Goal: Find specific page/section: Find specific page/section

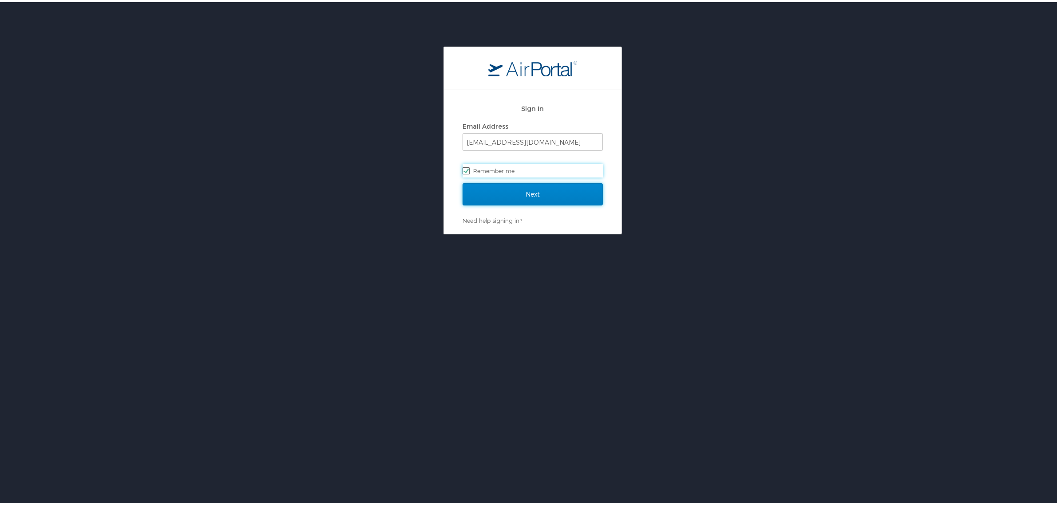
click at [519, 185] on input "Next" at bounding box center [533, 192] width 140 height 22
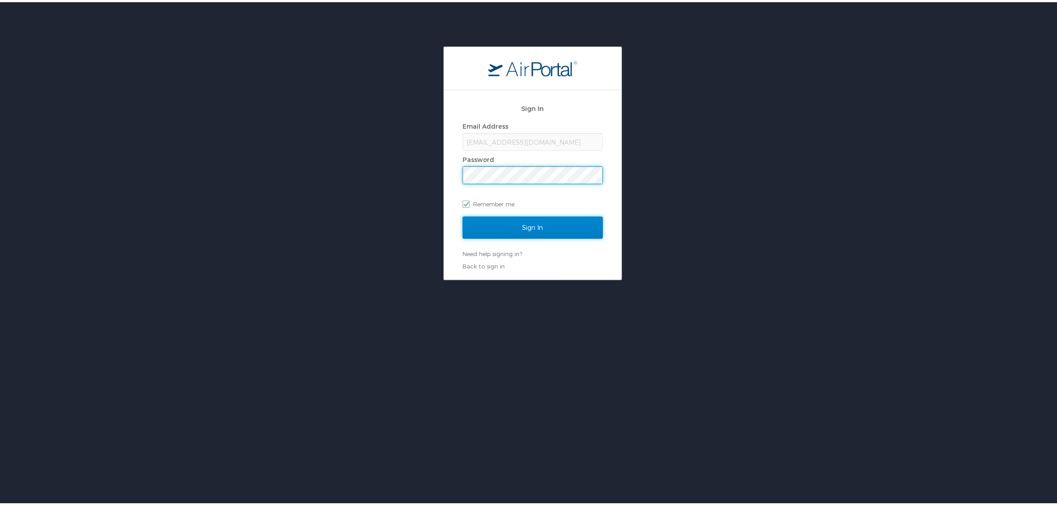
click at [526, 227] on input "Sign In" at bounding box center [533, 225] width 140 height 22
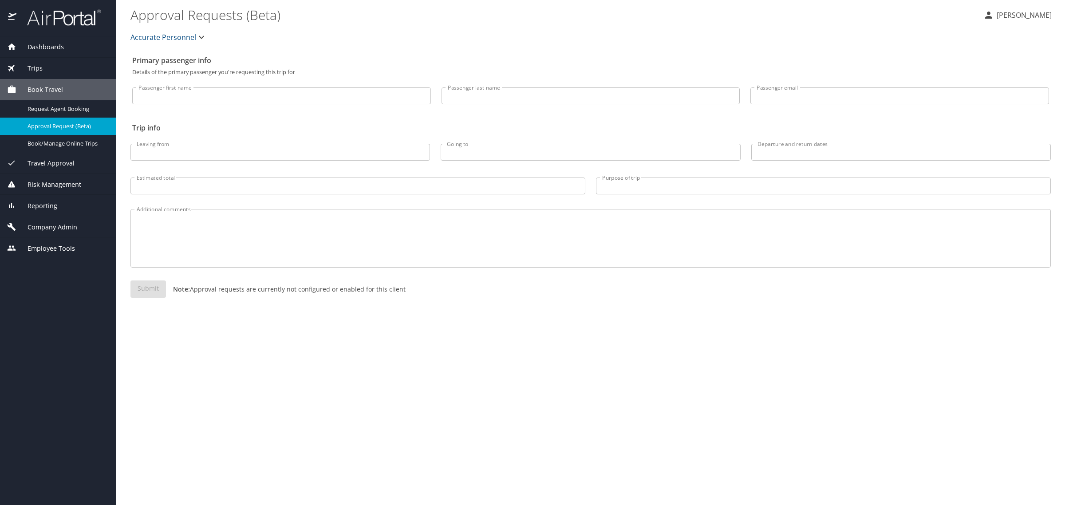
click at [44, 48] on span "Dashboards" at bounding box center [39, 47] width 47 height 10
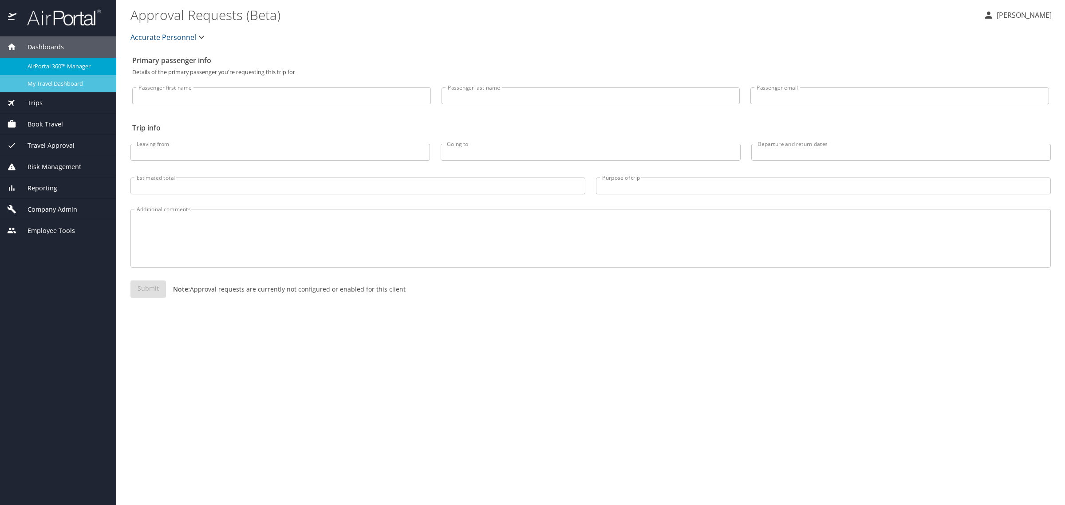
click at [36, 87] on span "My Travel Dashboard" at bounding box center [67, 83] width 78 height 8
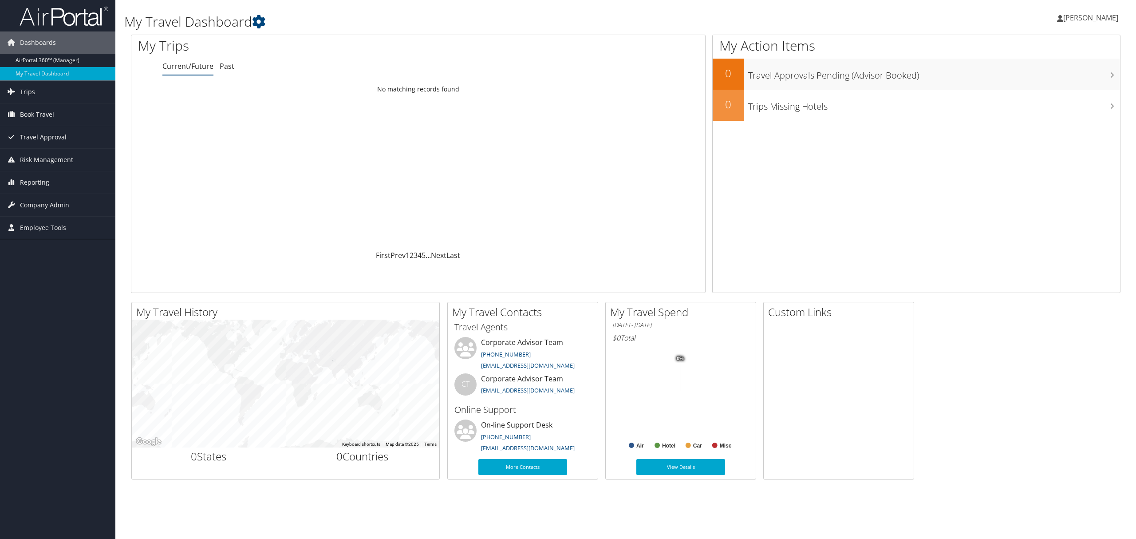
click at [562, 503] on div "My Travel Dashboard [PERSON_NAME] [PERSON_NAME] My Settings Travel Agency Conta…" at bounding box center [625, 269] width 1021 height 539
